Goal: Task Accomplishment & Management: Manage account settings

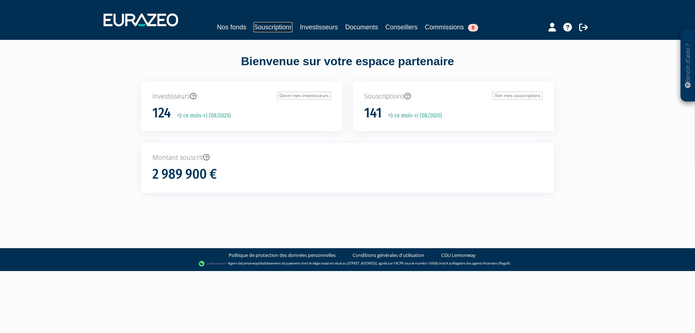
click at [270, 28] on link "Souscriptions" at bounding box center [272, 27] width 39 height 10
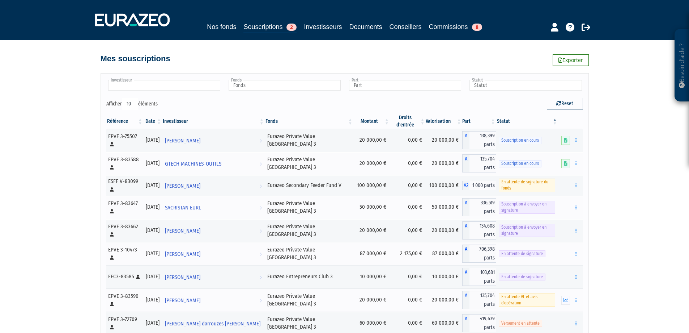
click at [185, 82] on input "text" at bounding box center [164, 85] width 112 height 10
click at [577, 226] on button "button" at bounding box center [576, 230] width 9 height 9
type input "Investisseur"
click at [568, 237] on link "Envoyer à signer" at bounding box center [557, 243] width 41 height 12
click at [579, 226] on button "button" at bounding box center [576, 230] width 9 height 9
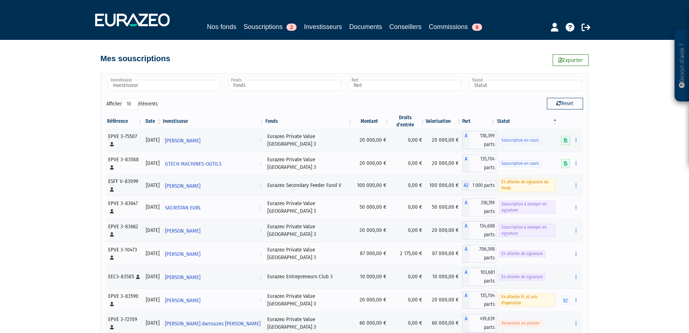
click at [617, 195] on div "Besoin d'aide ? × J'ai besoin d'aide Si vous avez une question à propos du fonc…" at bounding box center [344, 197] width 689 height 394
click at [575, 203] on button "button" at bounding box center [576, 207] width 9 height 9
click at [554, 214] on link "Envoyer à signer" at bounding box center [557, 220] width 41 height 12
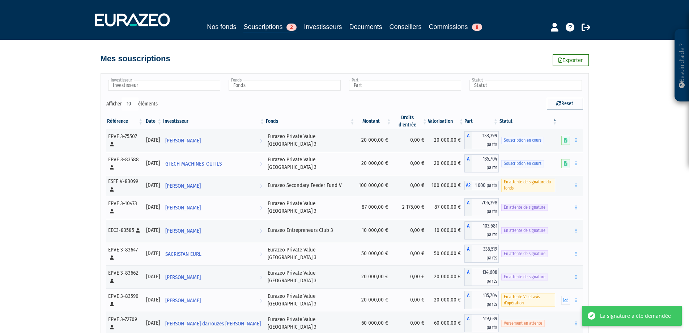
click at [162, 118] on th "Date" at bounding box center [153, 121] width 19 height 14
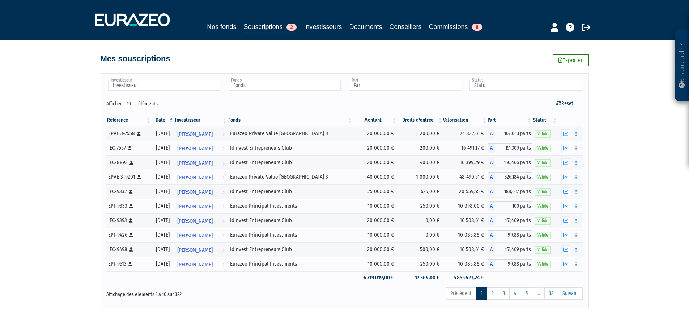
click at [165, 118] on th "Date" at bounding box center [163, 120] width 23 height 12
